Goal: Information Seeking & Learning: Learn about a topic

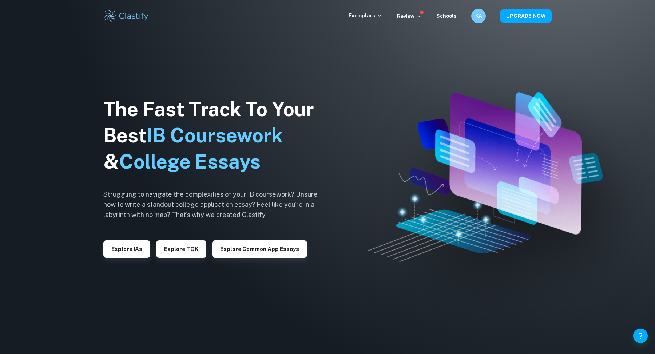
scroll to position [5, 0]
click at [374, 13] on p "Exemplars" at bounding box center [365, 16] width 34 height 8
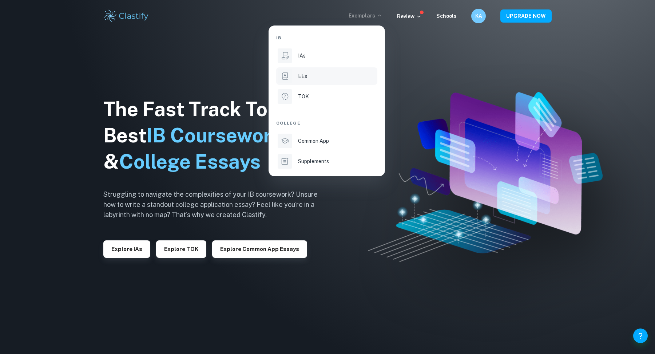
click at [320, 73] on div "EEs" at bounding box center [337, 76] width 78 height 8
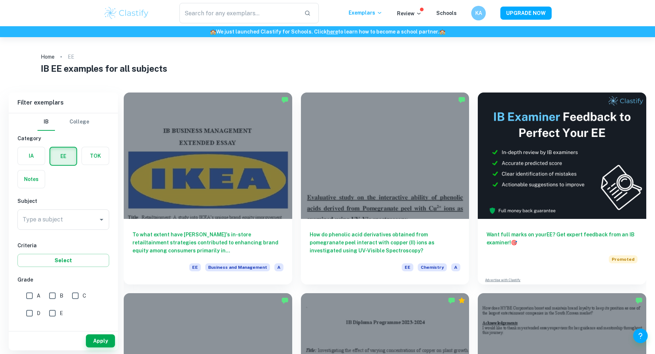
click at [51, 217] on div "Type a subject Type a subject" at bounding box center [63, 219] width 92 height 20
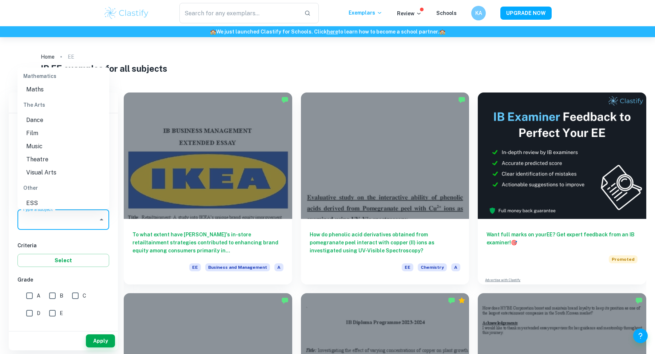
scroll to position [955, 0]
click at [42, 171] on li "ESS" at bounding box center [63, 173] width 92 height 13
type input "ESS"
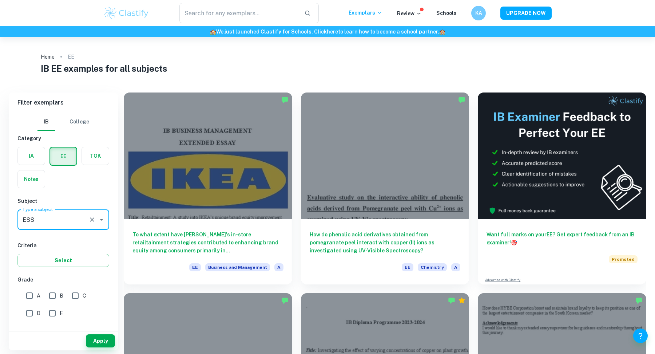
click at [31, 294] on input "A" at bounding box center [29, 295] width 15 height 15
checkbox input "true"
click at [96, 335] on button "Apply" at bounding box center [100, 340] width 29 height 13
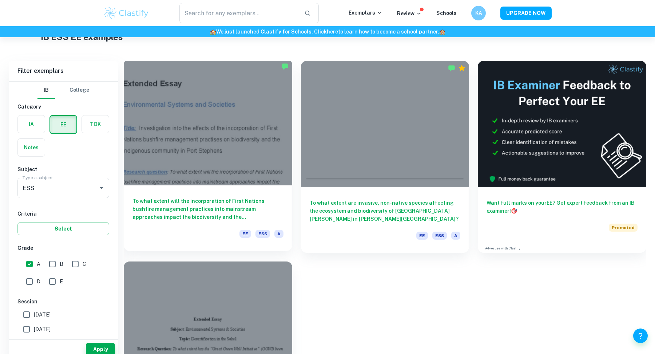
scroll to position [42, 0]
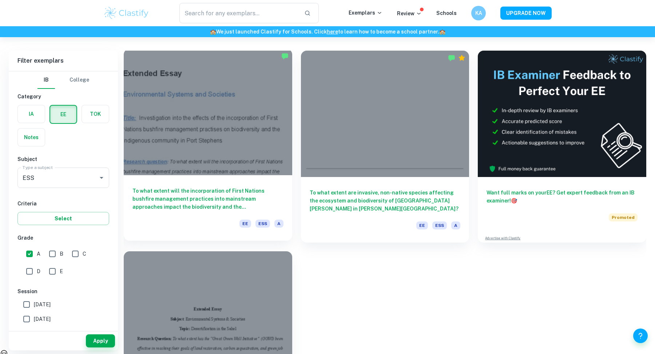
click at [233, 188] on h6 "To what extent will the incorporation of First Nations bushfire management prac…" at bounding box center [207, 199] width 151 height 24
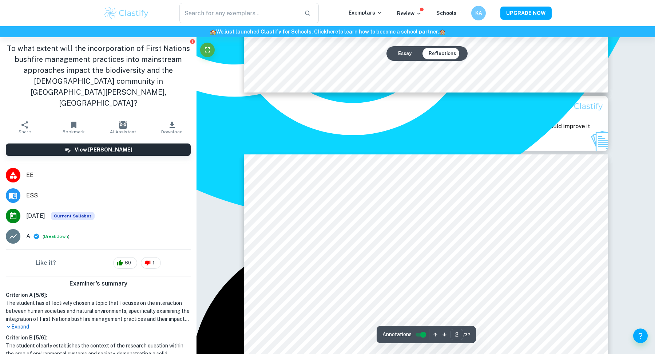
type input "3"
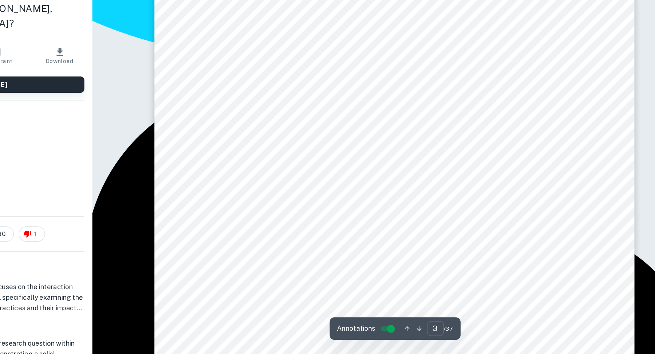
scroll to position [1130, 0]
